Goal: Check status: Check status

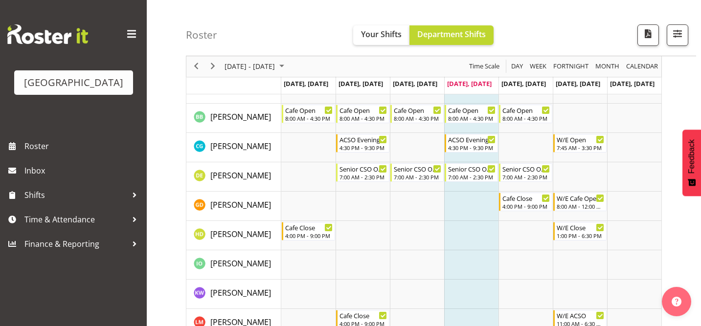
scroll to position [95, 0]
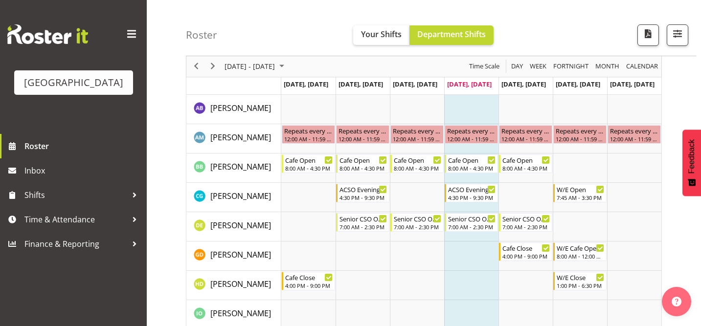
scroll to position [45, 0]
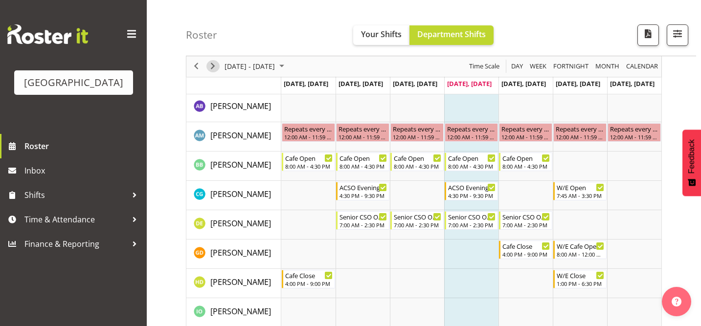
click at [212, 67] on span "Next" at bounding box center [213, 67] width 12 height 12
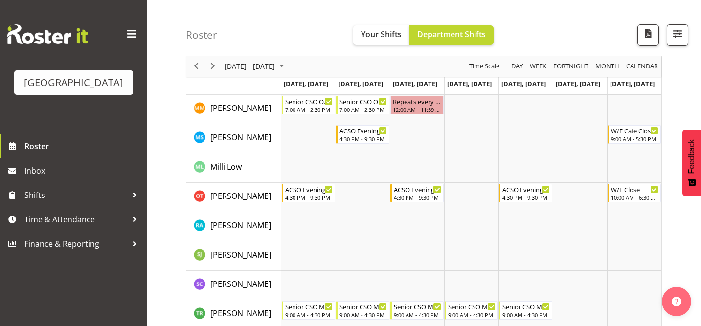
scroll to position [398, 0]
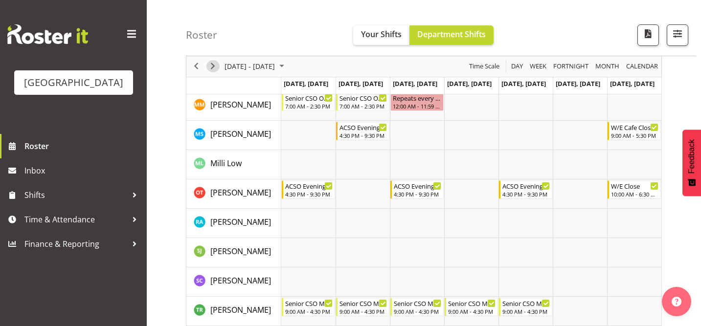
click at [214, 68] on span "Next" at bounding box center [213, 67] width 12 height 12
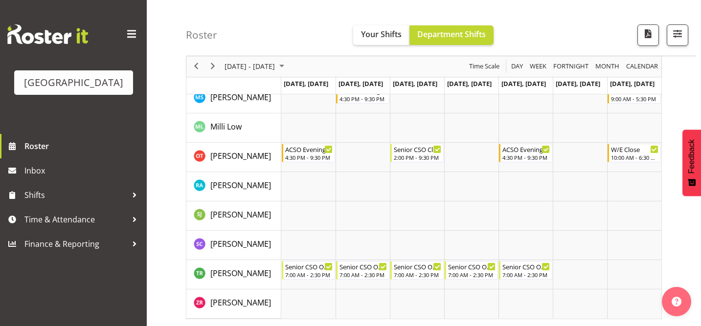
scroll to position [425, 0]
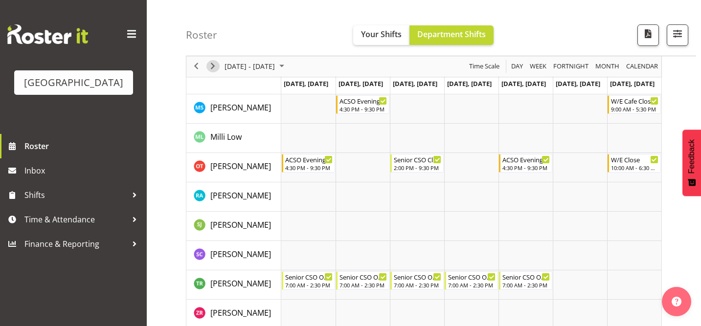
click at [210, 66] on span "Next" at bounding box center [213, 67] width 12 height 12
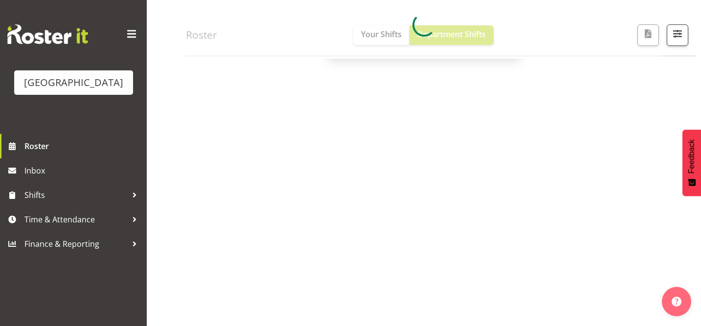
scroll to position [155, 0]
